Goal: Transaction & Acquisition: Purchase product/service

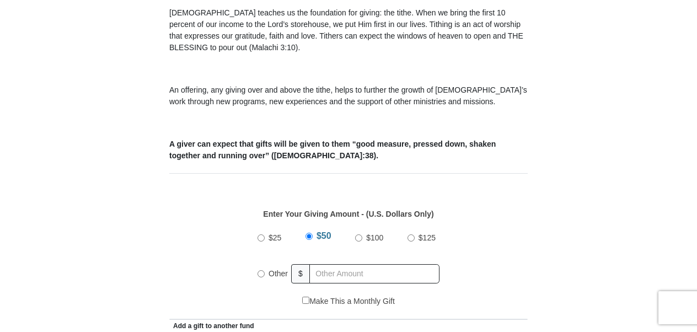
scroll to position [357, 0]
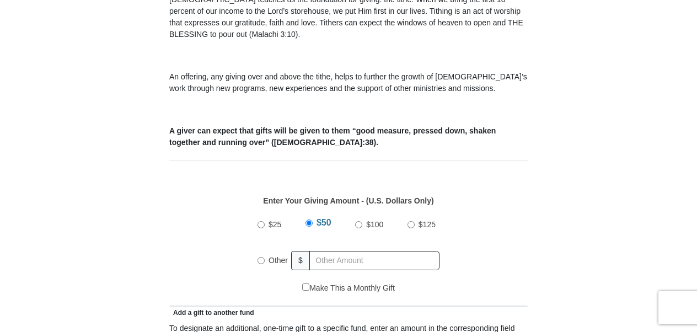
click at [262, 257] on input "Other" at bounding box center [260, 260] width 7 height 7
radio input "true"
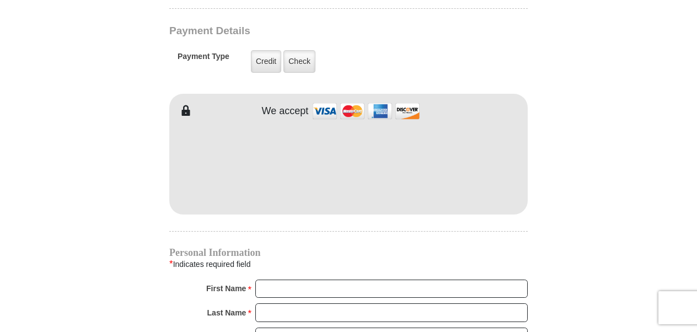
scroll to position [910, 0]
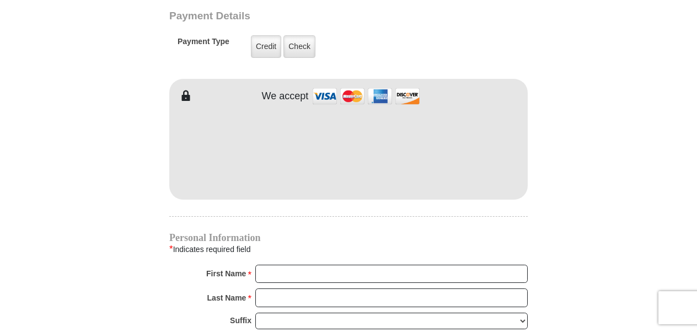
type input "55"
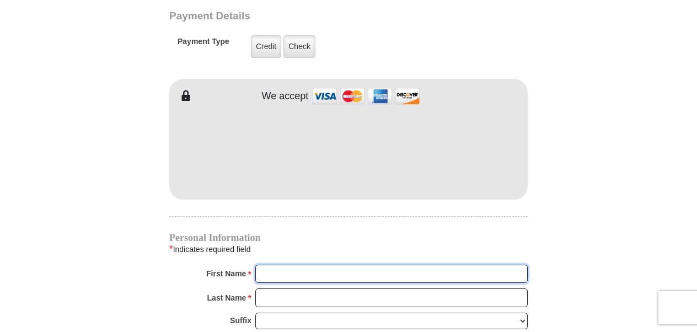
click at [298, 265] on input "First Name *" at bounding box center [391, 274] width 272 height 19
type input "[PERSON_NAME]"
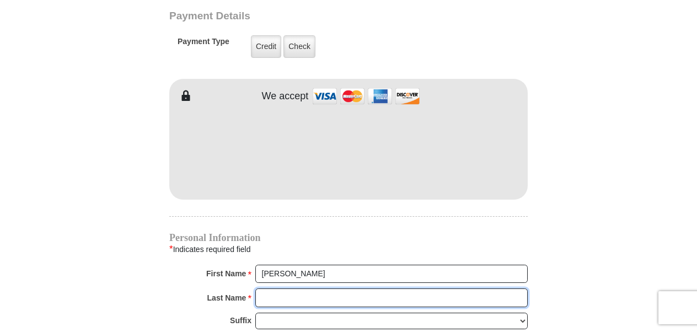
type input "[PERSON_NAME]"
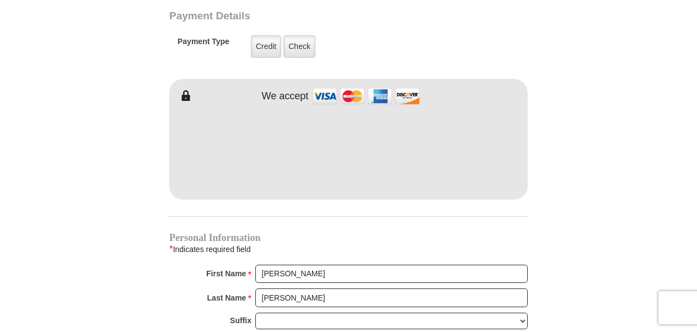
type input "[EMAIL_ADDRESS][PERSON_NAME][DOMAIN_NAME]"
type input "[STREET_ADDRESS]"
type input "Haslet"
select select "[GEOGRAPHIC_DATA]"
type input "76052"
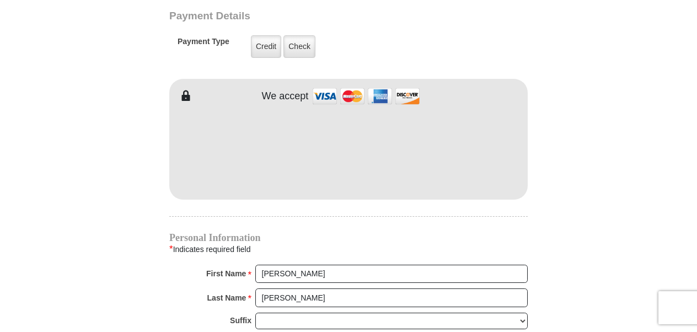
type input "[PHONE_NUMBER]"
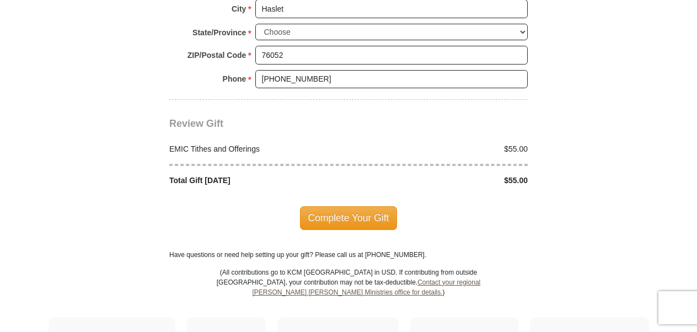
scroll to position [1347, 0]
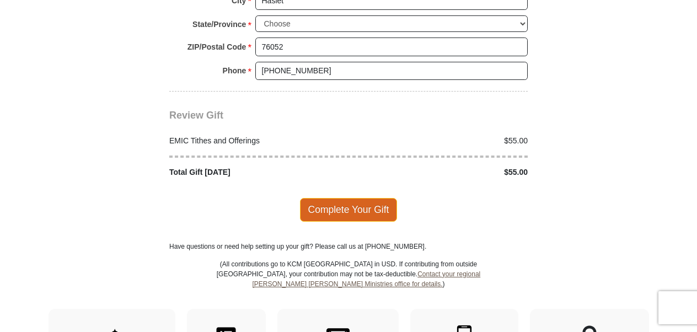
click at [353, 198] on span "Complete Your Gift" at bounding box center [349, 209] width 98 height 23
